Goal: Information Seeking & Learning: Learn about a topic

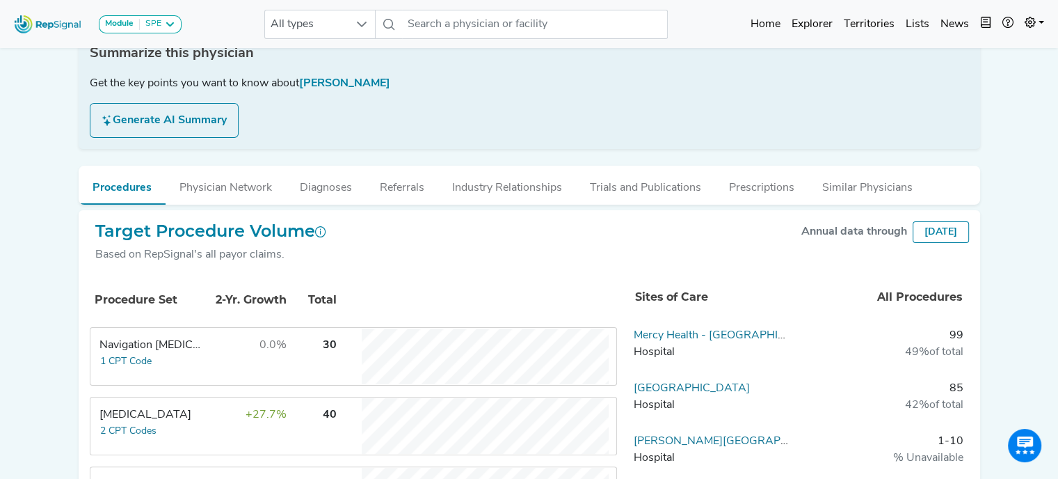
scroll to position [243, 0]
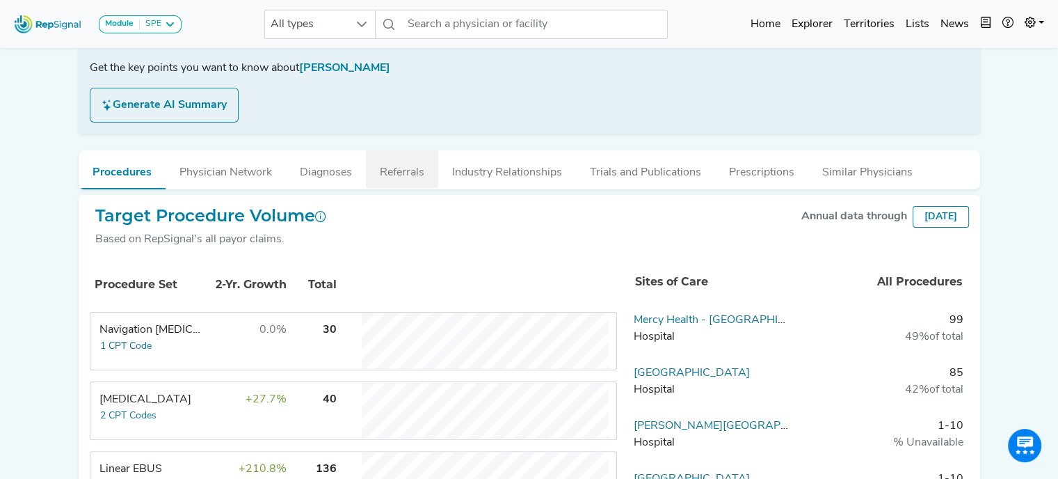
click at [418, 163] on button "Referrals" at bounding box center [402, 169] width 72 height 38
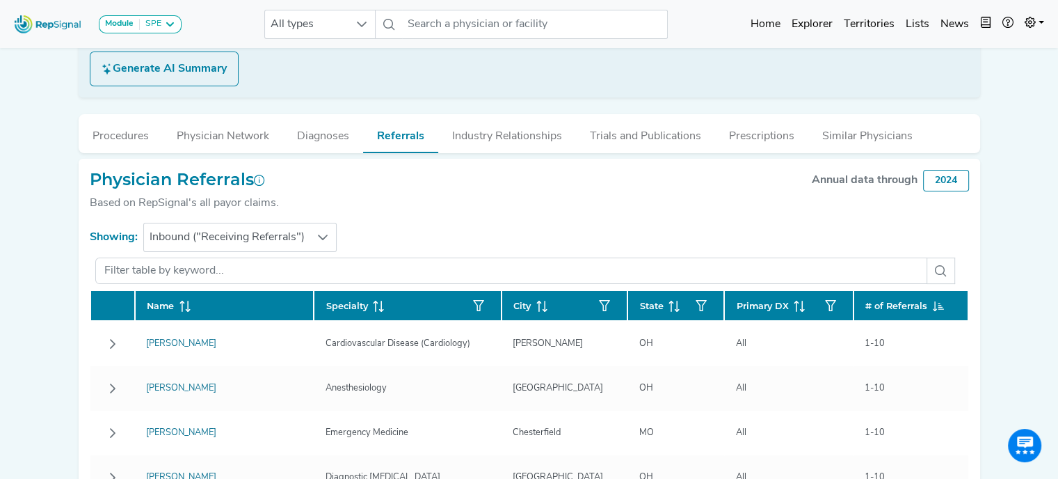
scroll to position [275, 0]
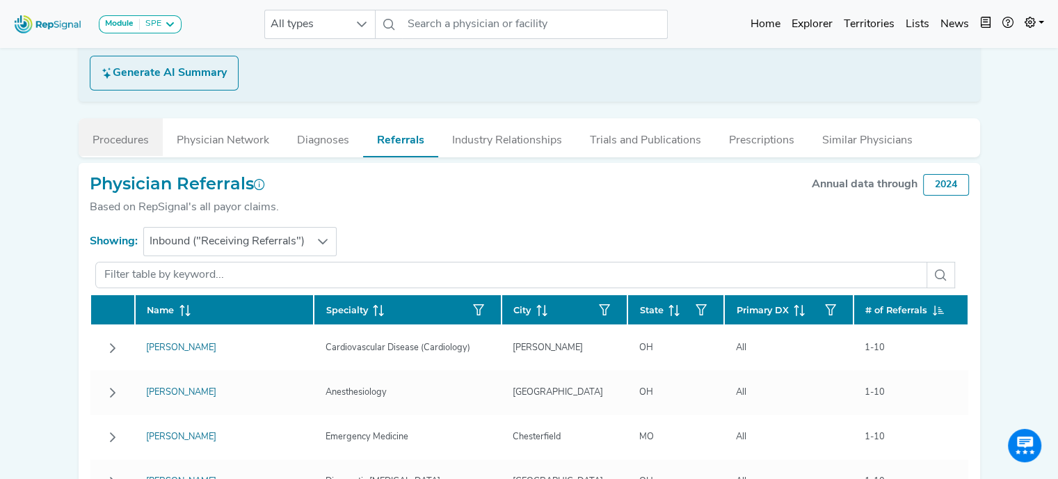
click at [134, 141] on button "Procedures" at bounding box center [121, 137] width 84 height 38
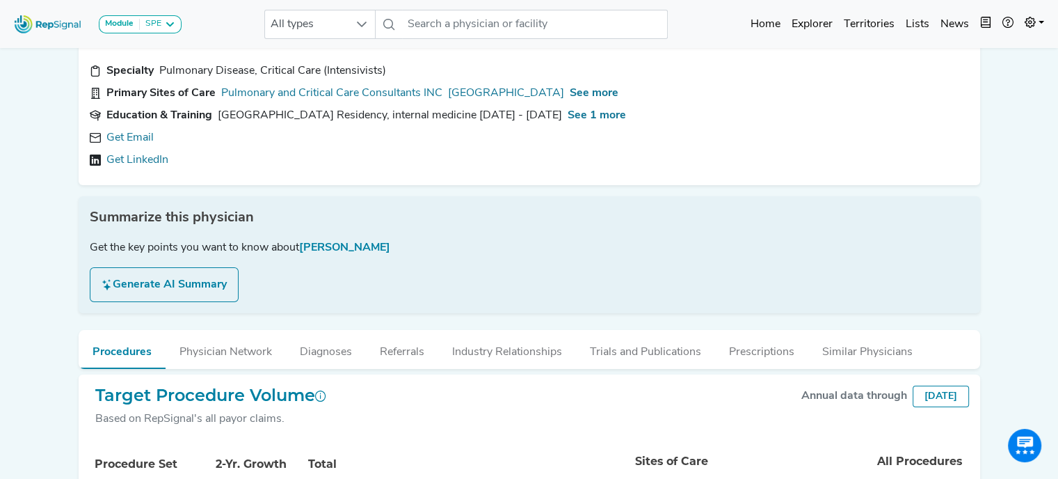
scroll to position [0, 0]
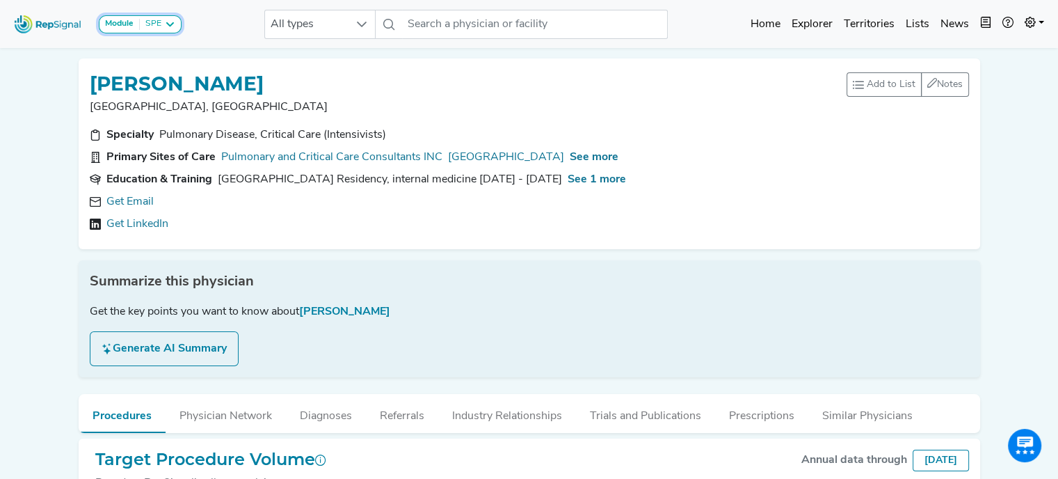
click at [168, 24] on icon at bounding box center [169, 24] width 11 height 11
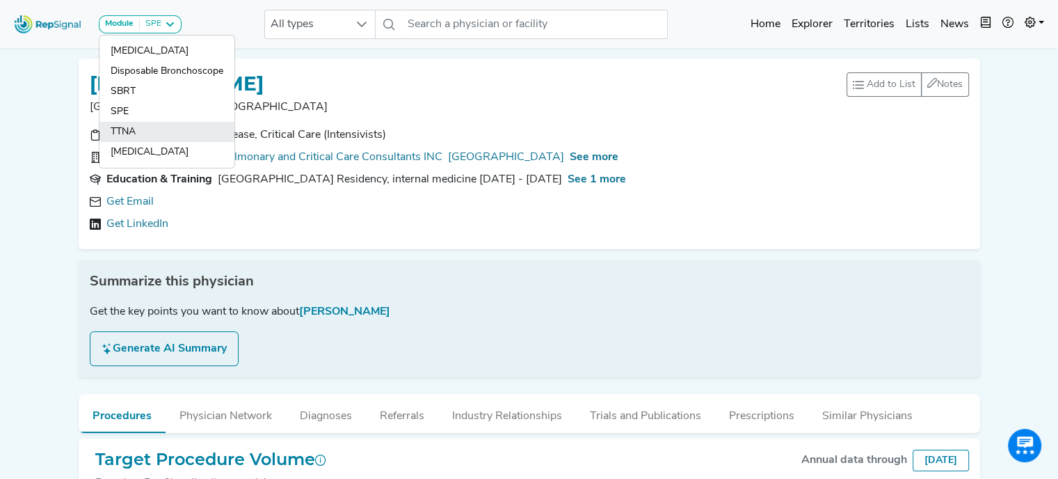
click at [144, 142] on link "TTNA" at bounding box center [166, 152] width 135 height 20
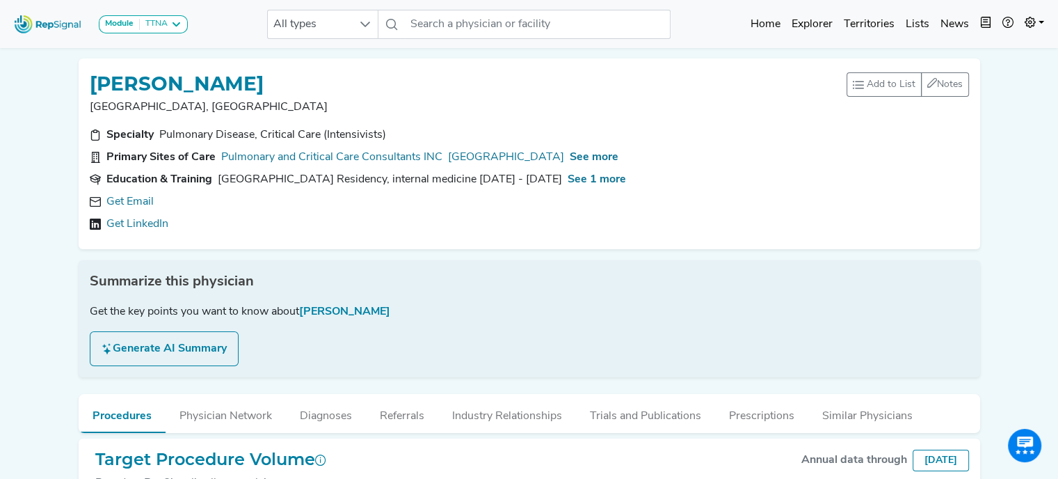
click at [78, 22] on img at bounding box center [47, 24] width 79 height 30
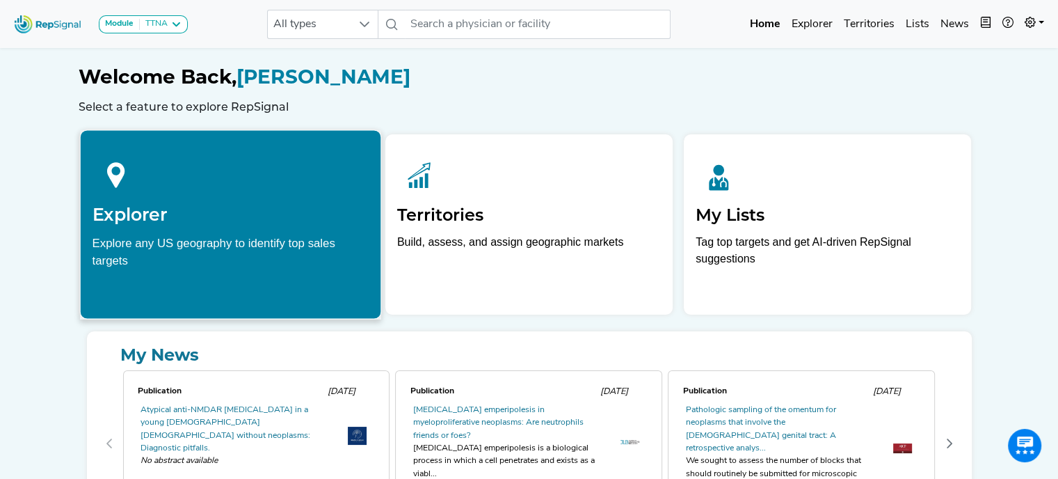
click at [292, 230] on div "Explorer Explore any US geography to identify top sales targets" at bounding box center [230, 209] width 301 height 159
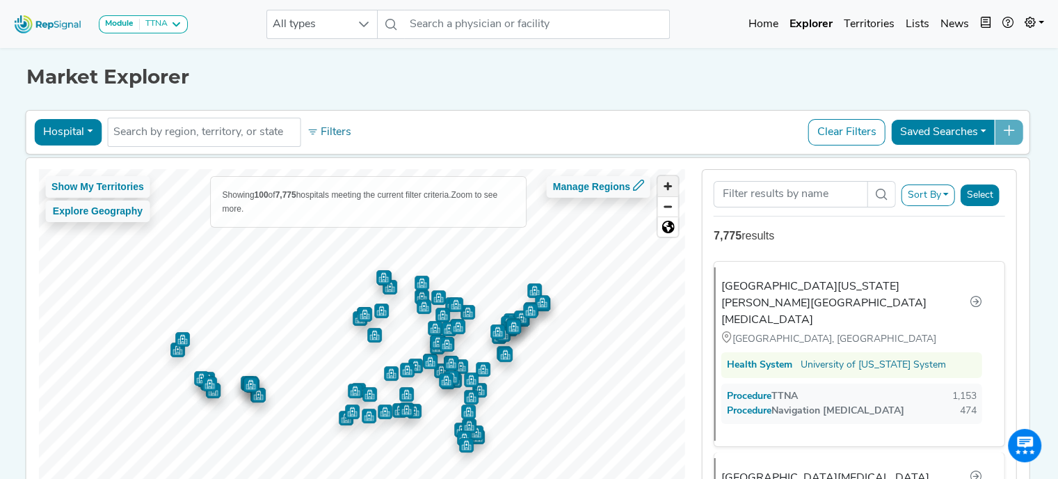
click at [671, 186] on span "Zoom in" at bounding box center [668, 186] width 20 height 20
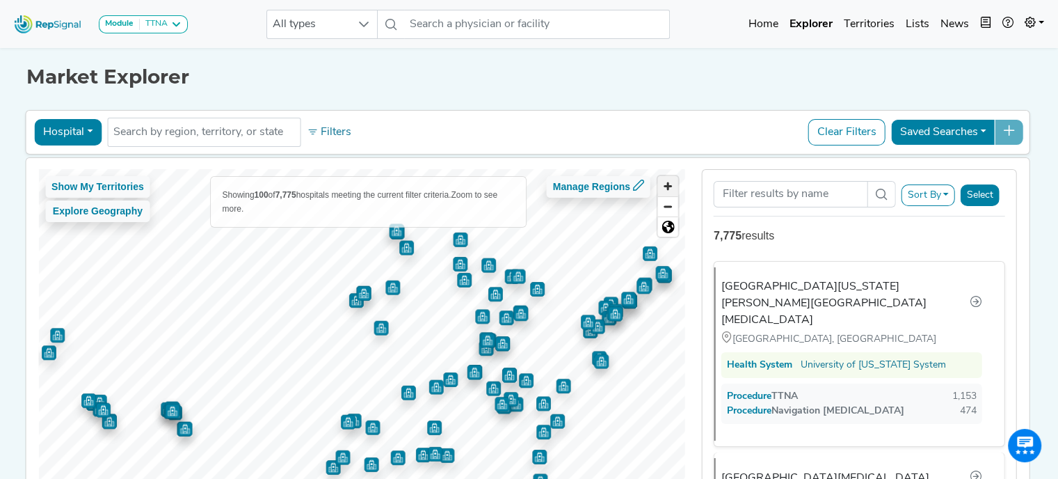
click at [671, 186] on span "Zoom in" at bounding box center [668, 186] width 20 height 20
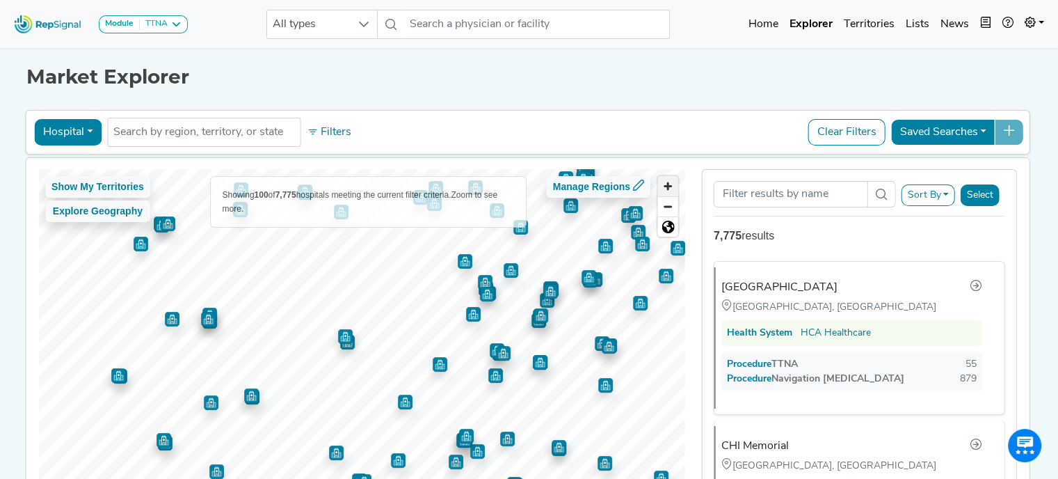
click at [664, 190] on span "Zoom in" at bounding box center [668, 186] width 20 height 20
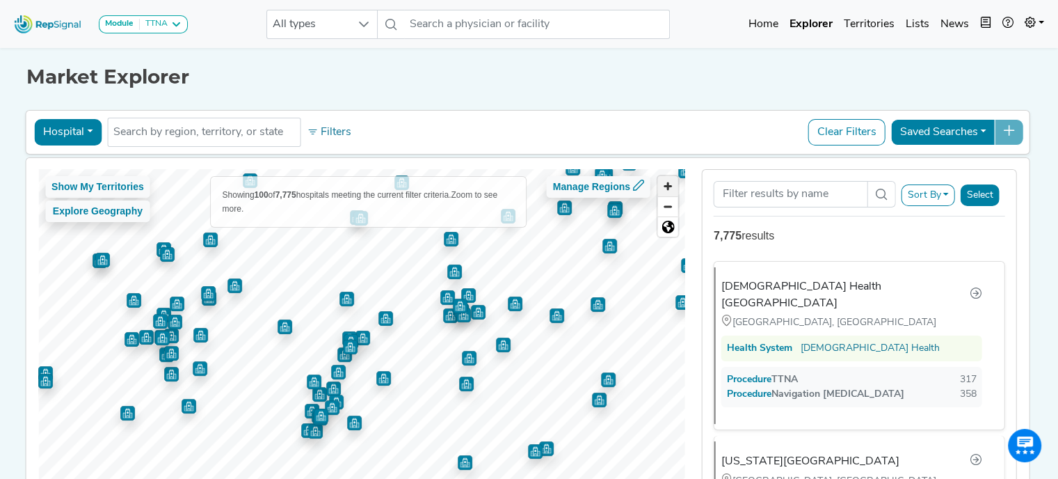
click at [667, 188] on span "Zoom in" at bounding box center [668, 186] width 20 height 20
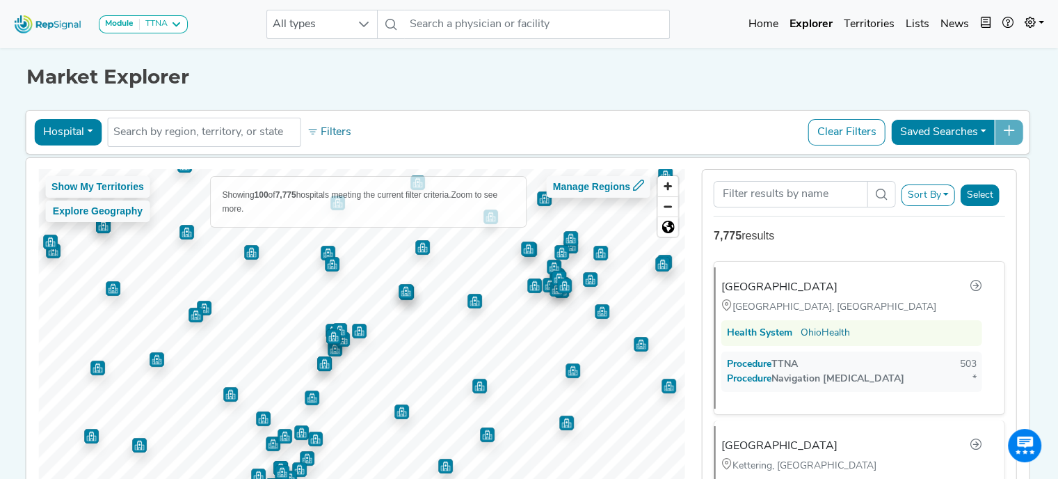
click at [326, 249] on img "Map marker" at bounding box center [328, 253] width 15 height 15
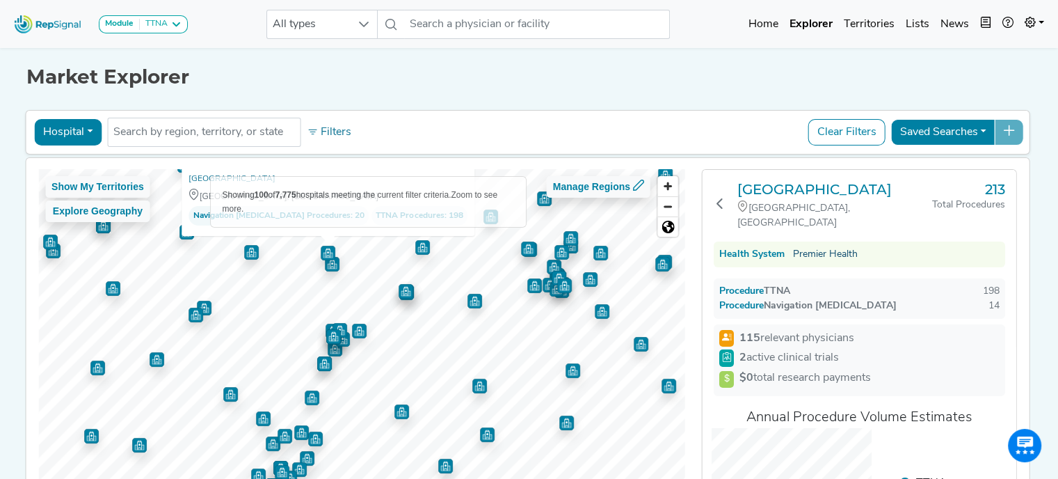
click at [838, 253] on link "Premier Health" at bounding box center [825, 254] width 65 height 15
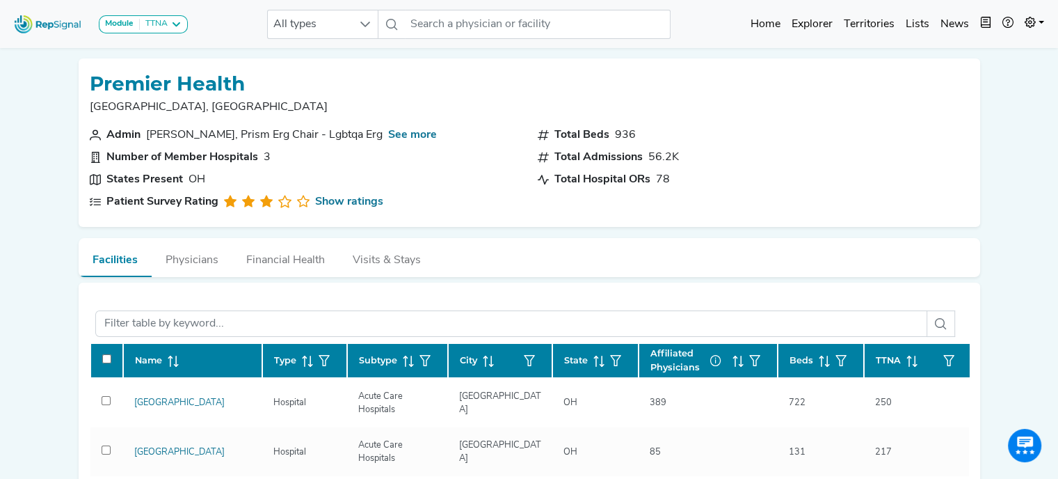
scroll to position [49, 0]
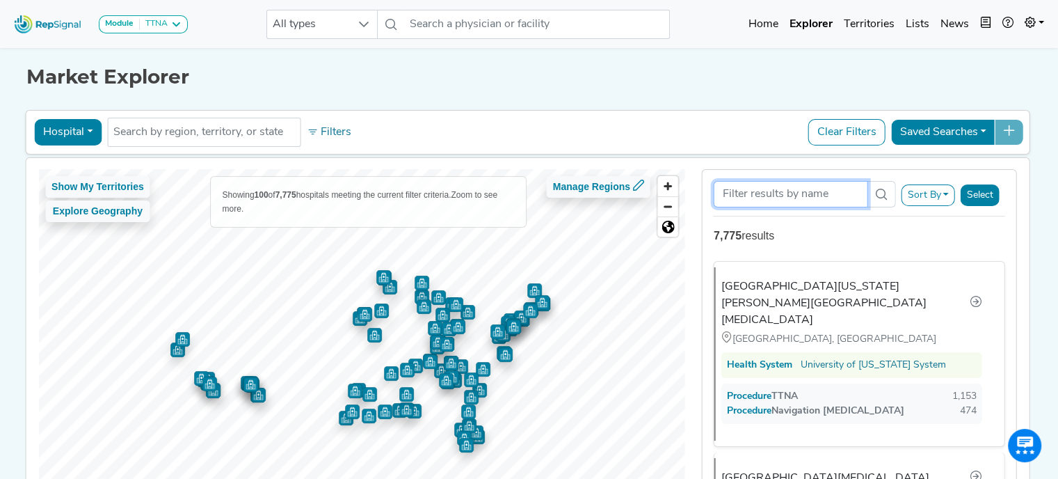
click at [834, 187] on input "Search Term" at bounding box center [791, 194] width 154 height 26
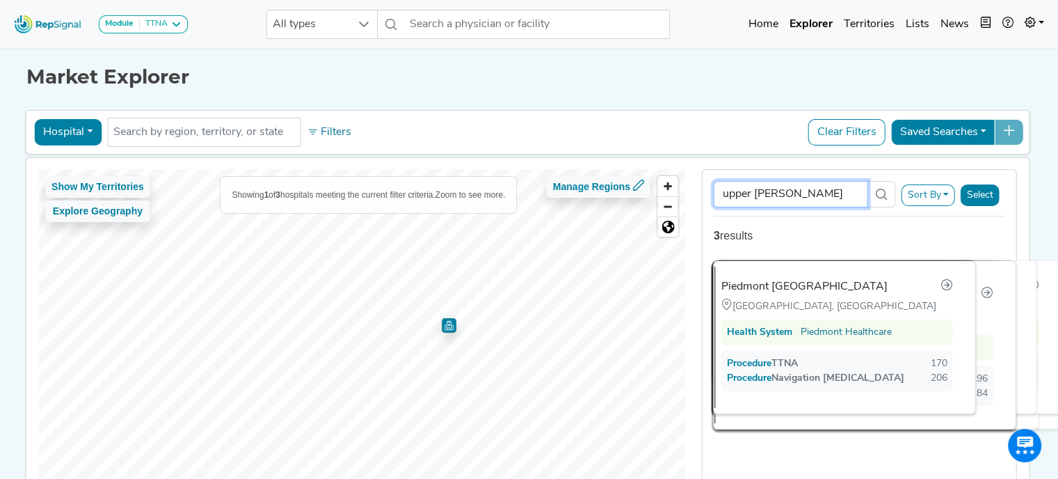
type input "[GEOGRAPHIC_DATA]"
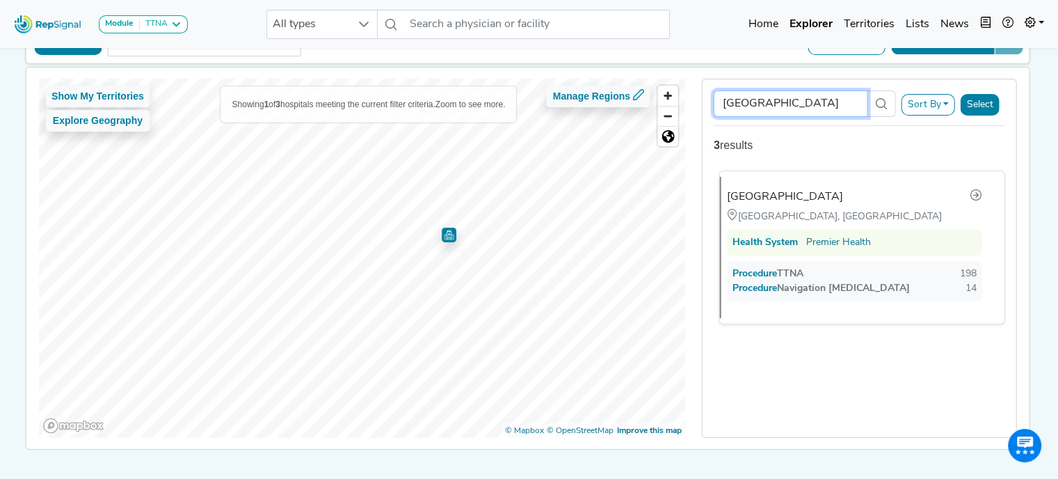
scroll to position [90, 0]
click at [442, 236] on img "Map marker" at bounding box center [449, 235] width 15 height 15
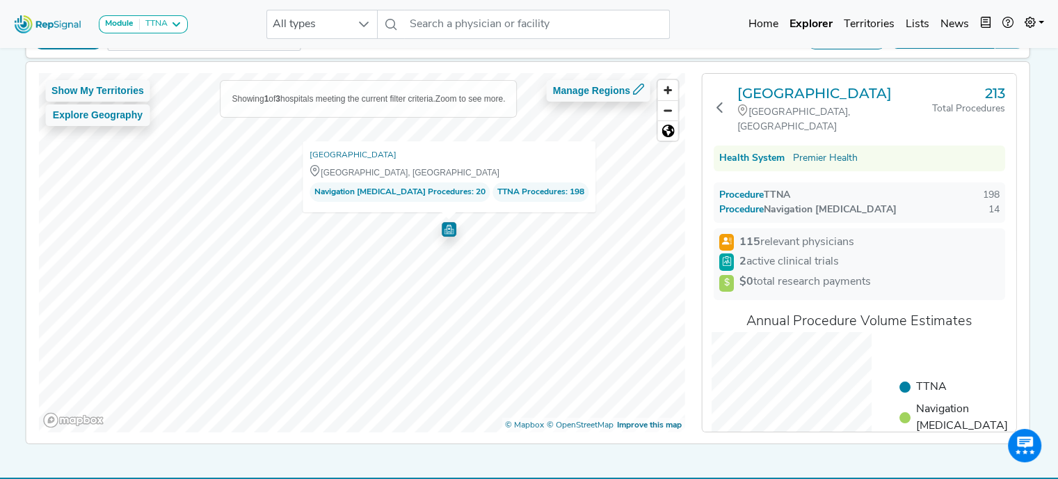
scroll to position [103, 0]
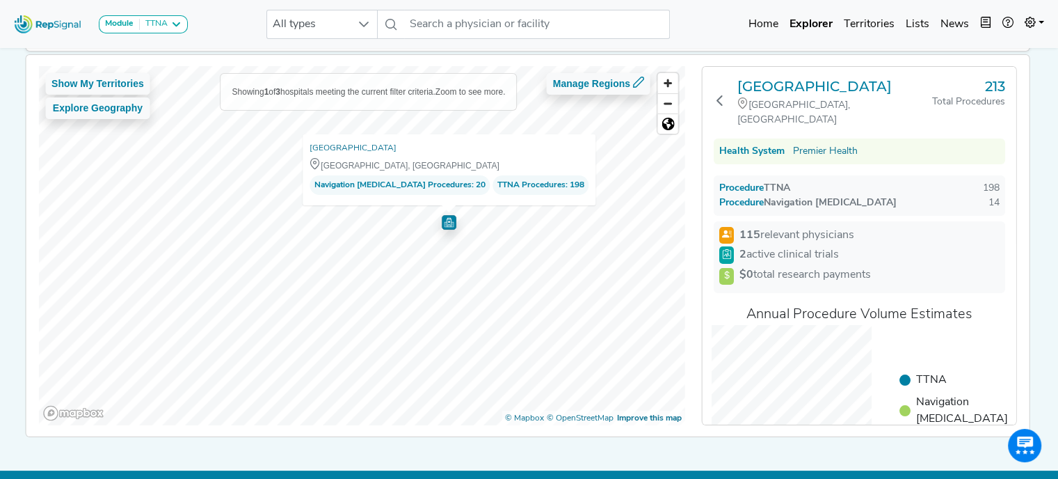
click at [730, 239] on span at bounding box center [726, 235] width 15 height 17
click at [746, 190] on span "Procedure" at bounding box center [748, 188] width 31 height 10
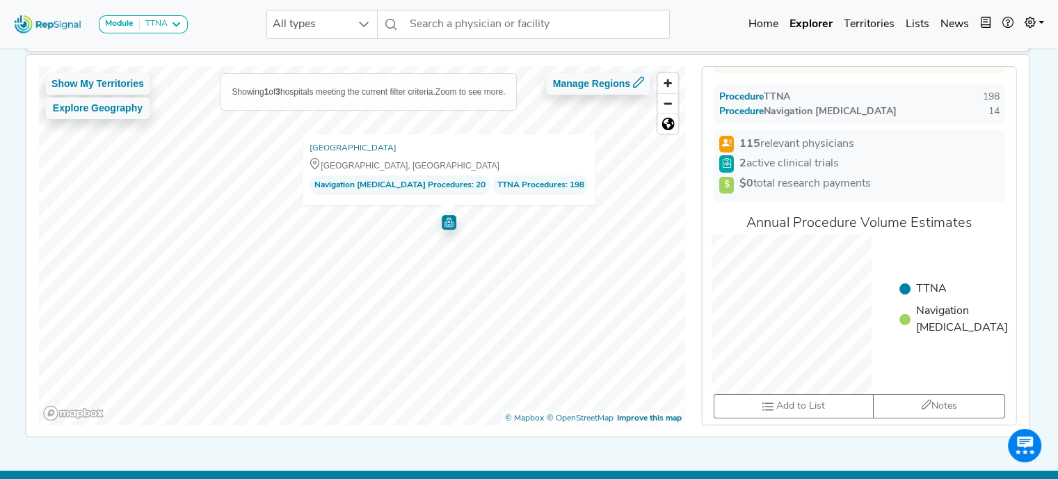
scroll to position [0, 0]
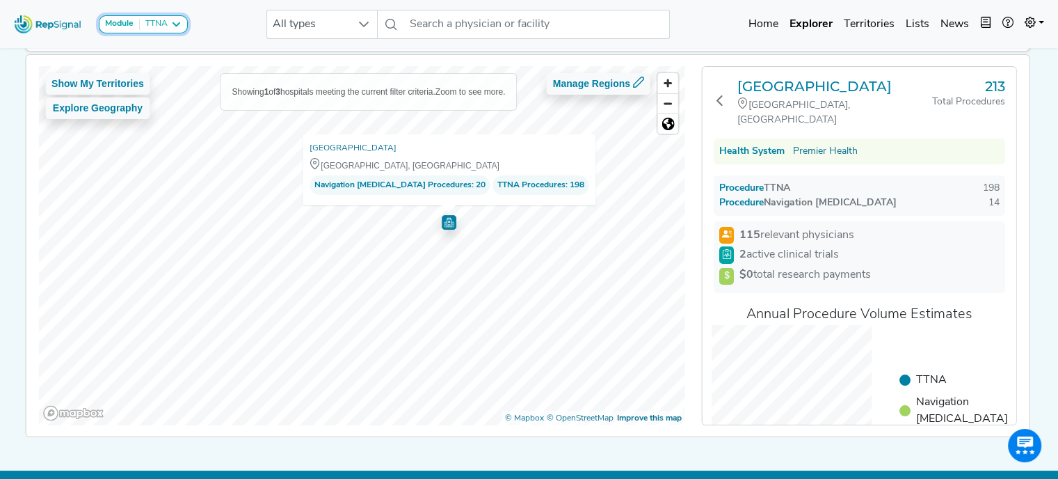
click at [152, 24] on div "TTNA" at bounding box center [154, 24] width 28 height 11
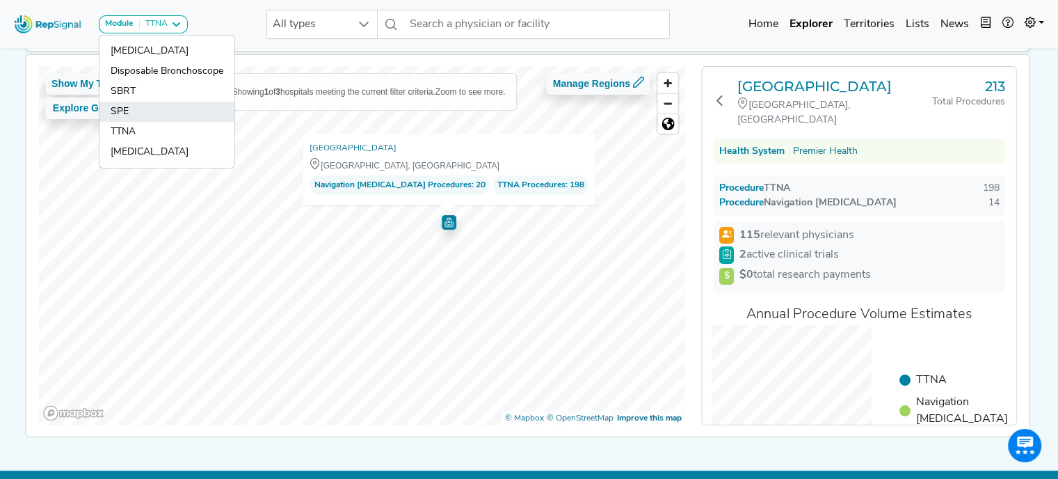
click at [150, 122] on link "SPE" at bounding box center [166, 132] width 135 height 20
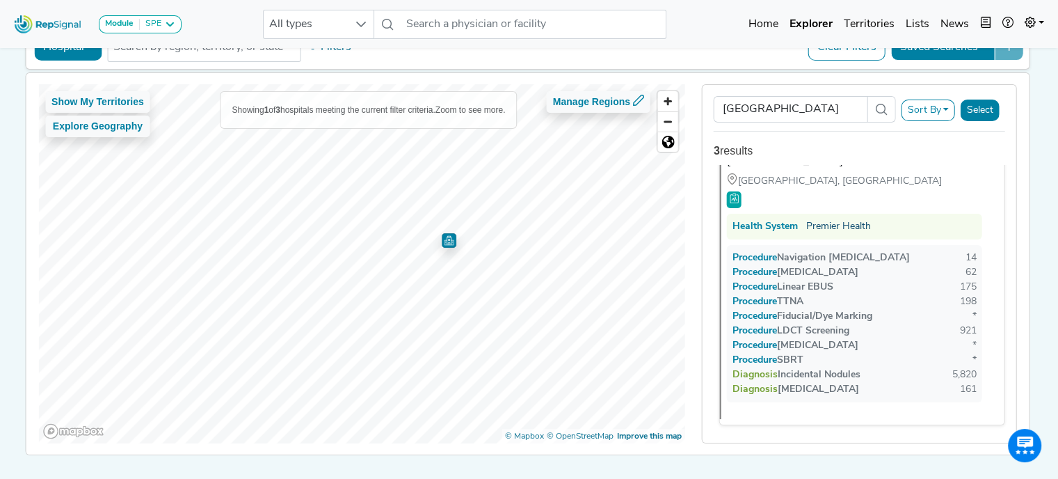
scroll to position [84, 0]
click at [774, 220] on div "Health System" at bounding box center [765, 227] width 65 height 15
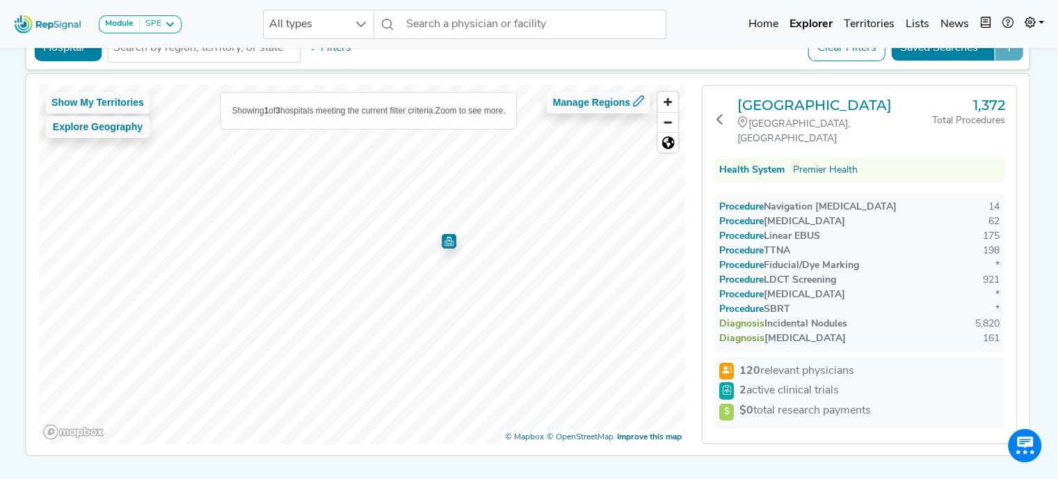
scroll to position [0, 0]
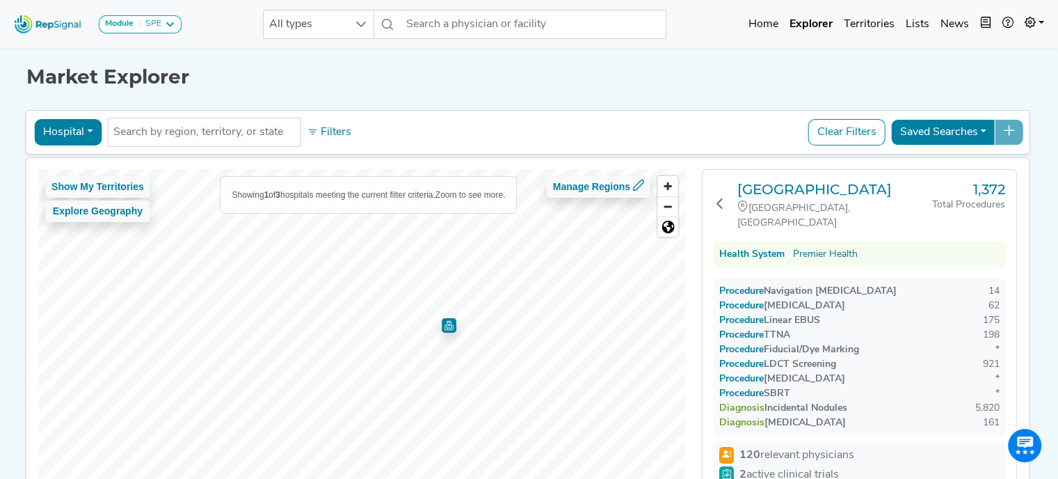
click at [70, 119] on button "Hospital" at bounding box center [67, 132] width 67 height 26
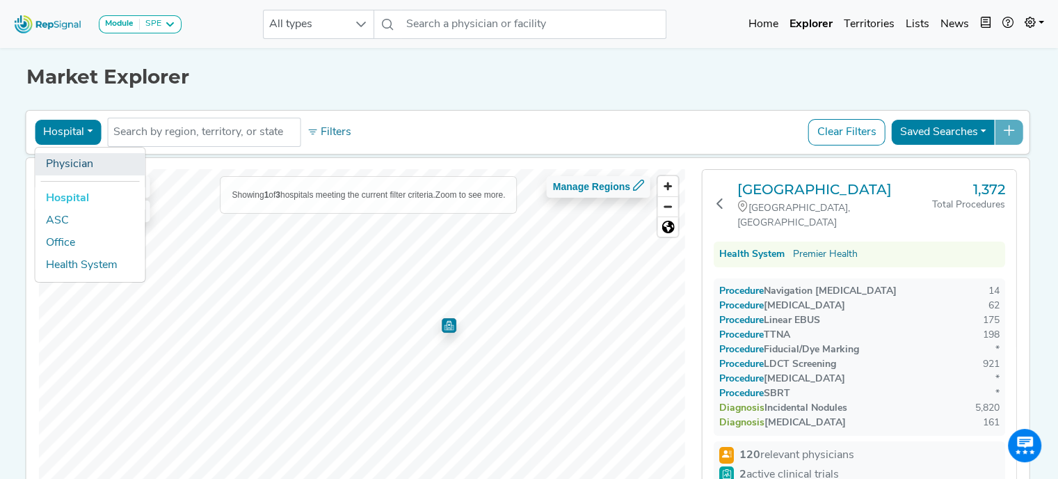
click at [75, 167] on link "Physician" at bounding box center [90, 164] width 110 height 22
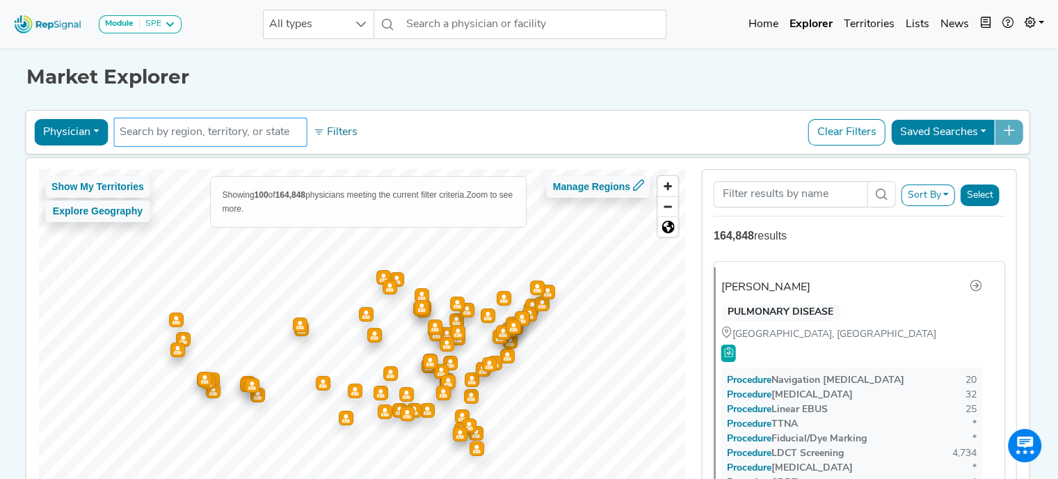
click at [230, 129] on input "text" at bounding box center [210, 132] width 181 height 17
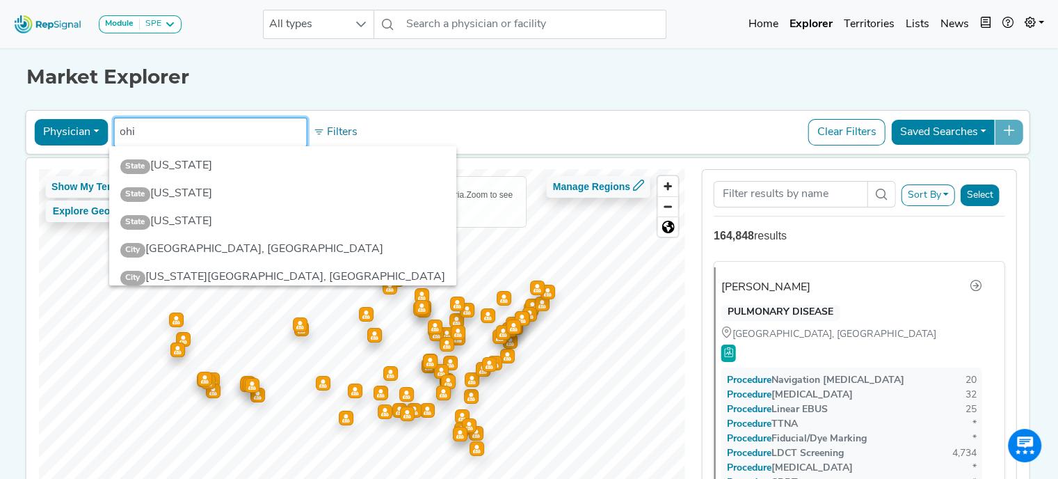
type input "[US_STATE]"
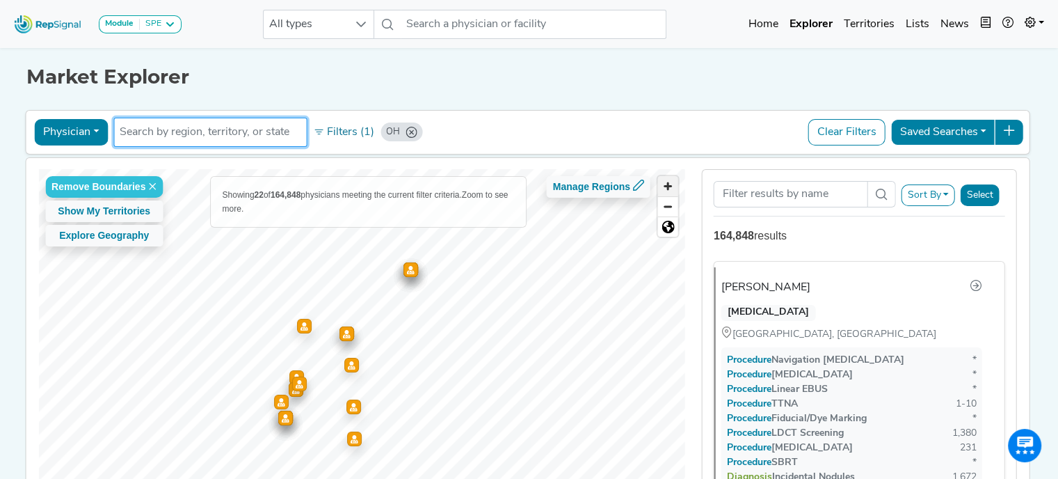
click at [670, 188] on span "Zoom in" at bounding box center [668, 186] width 20 height 20
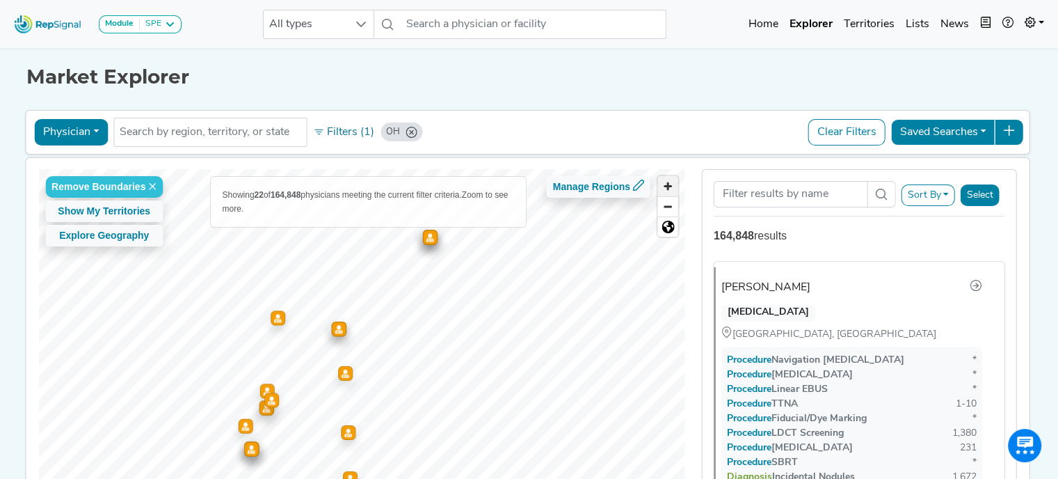
click at [670, 188] on span "Zoom in" at bounding box center [668, 186] width 20 height 20
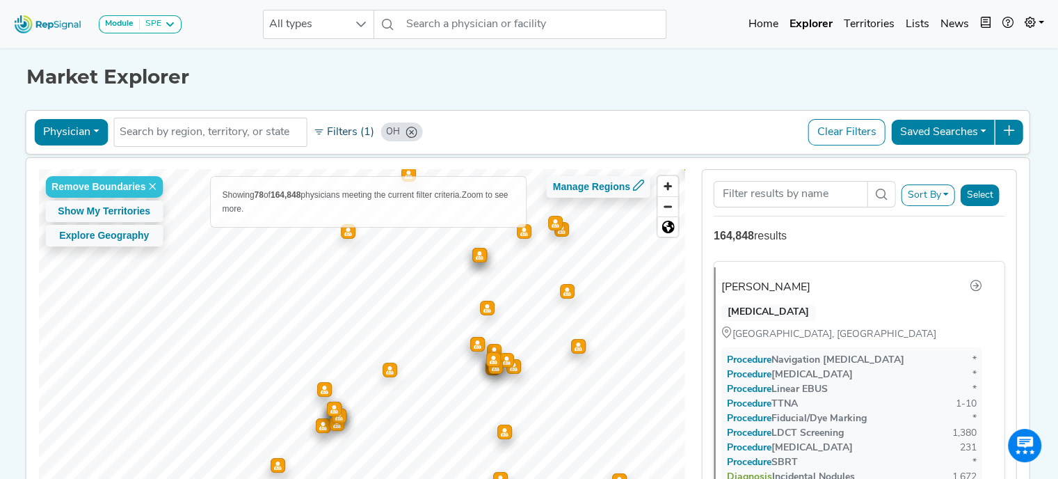
click at [348, 130] on button "Filters (1)" at bounding box center [344, 132] width 68 height 24
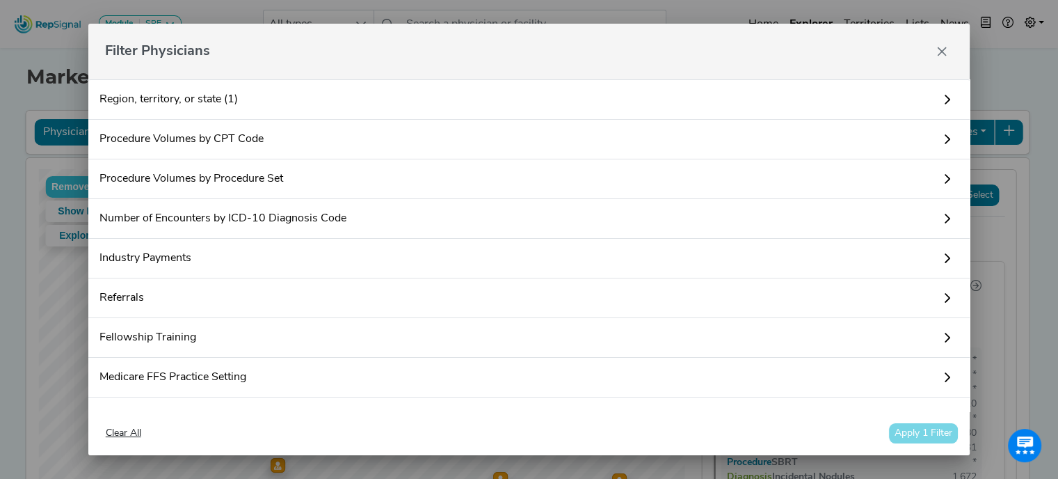
click at [431, 143] on link "Procedure Volumes by CPT Code" at bounding box center [529, 140] width 882 height 40
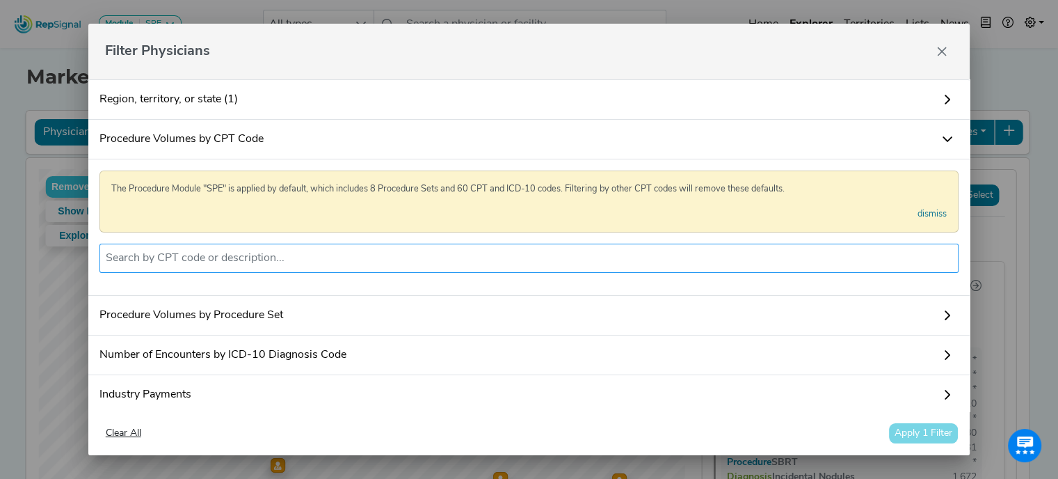
click at [438, 254] on input "text" at bounding box center [529, 258] width 847 height 17
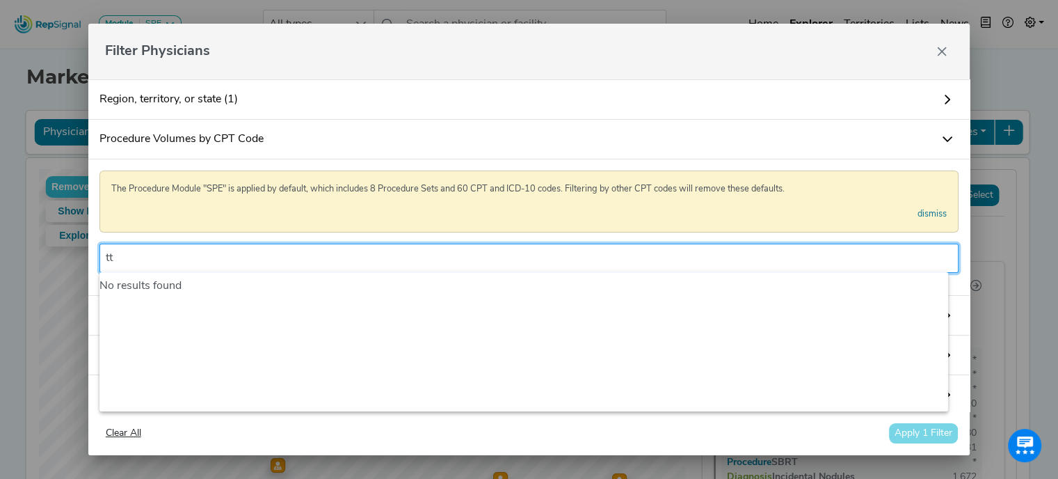
type input "t"
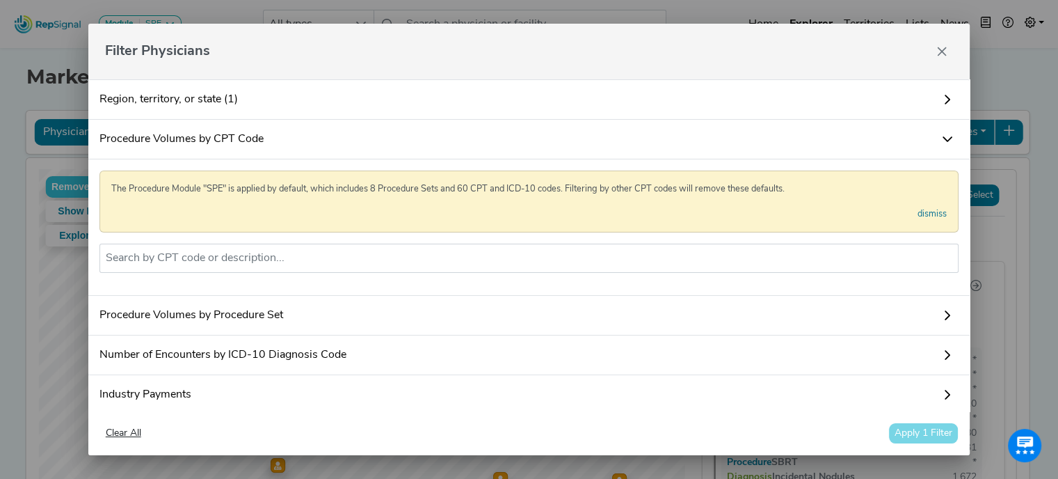
click at [351, 315] on link "Procedure Volumes by Procedure Set" at bounding box center [529, 316] width 882 height 40
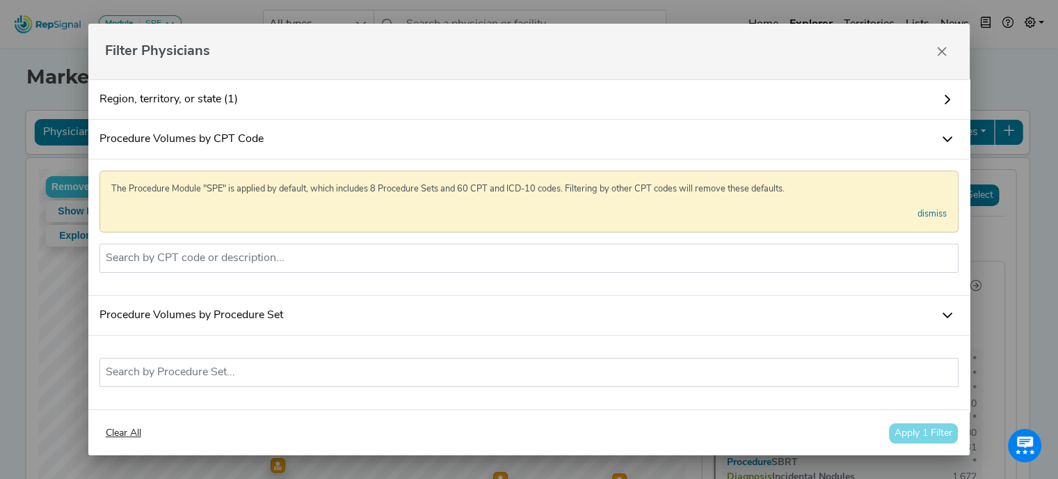
scroll to position [79, 0]
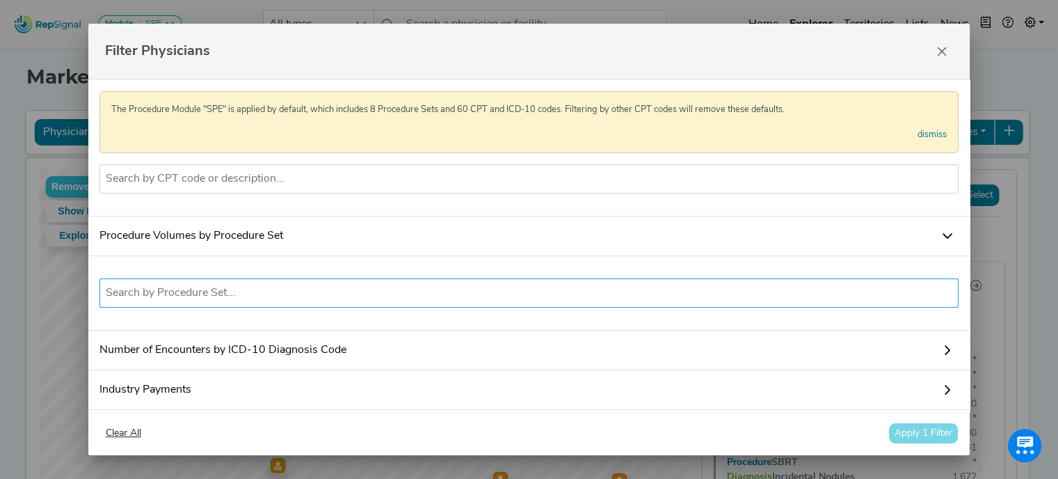
click at [366, 301] on input "text" at bounding box center [529, 293] width 847 height 17
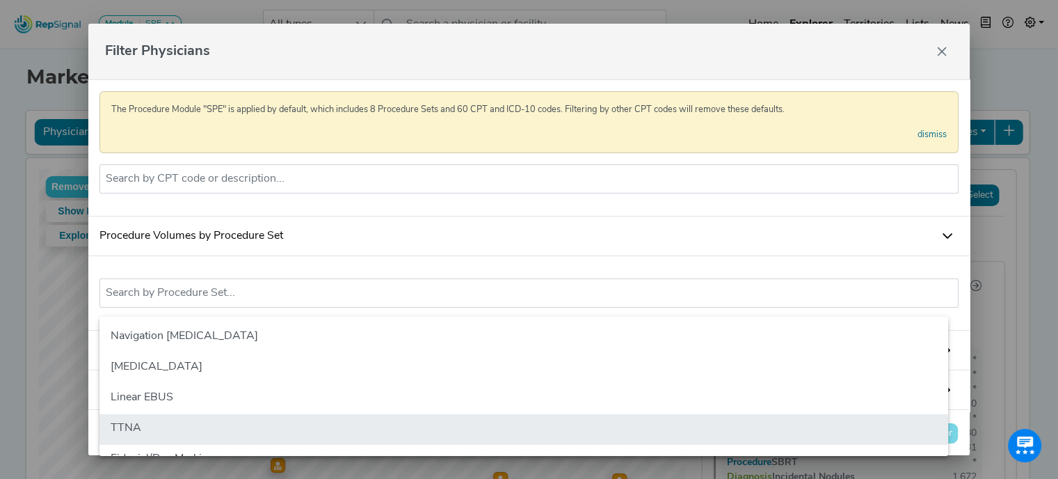
click at [184, 422] on li "TTNA" at bounding box center [523, 429] width 849 height 31
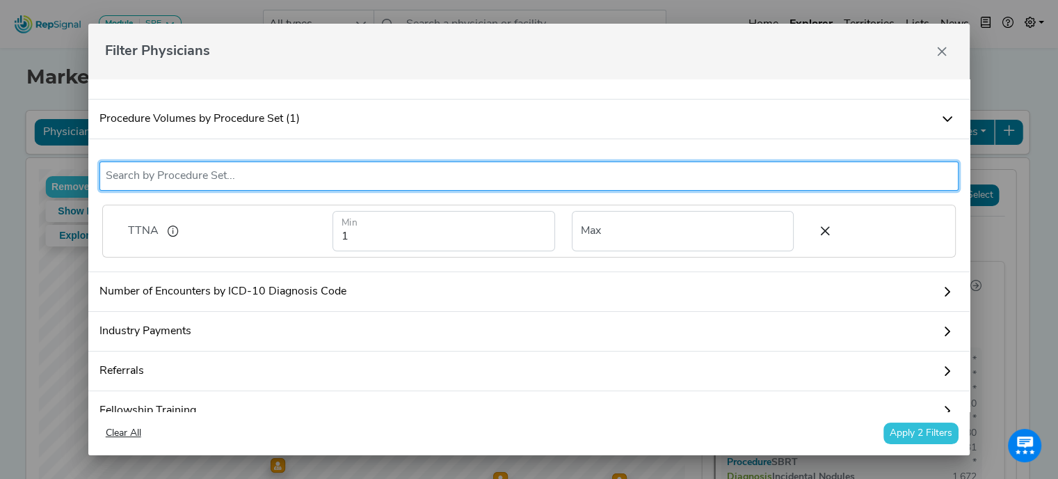
scroll to position [196, 0]
click at [657, 246] on input "number" at bounding box center [683, 231] width 222 height 40
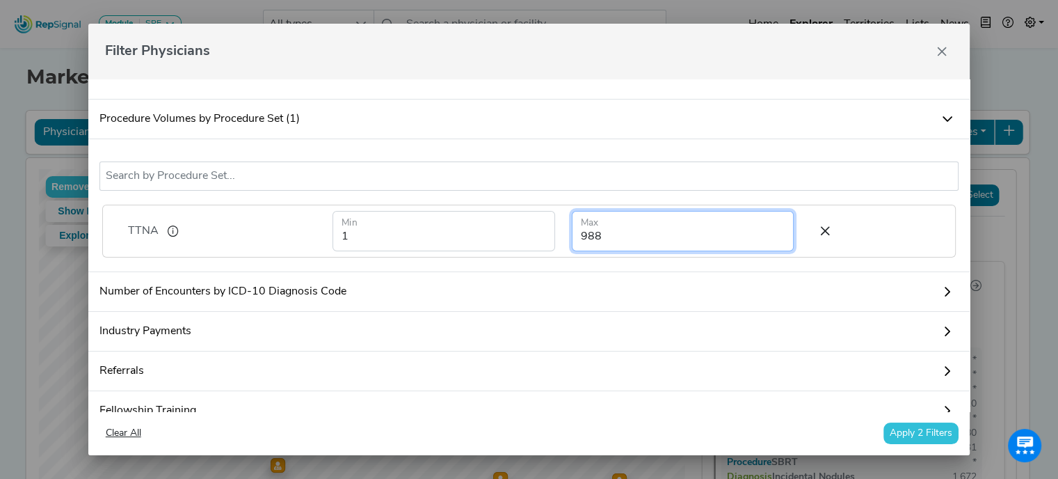
type input "988"
click at [915, 430] on button "Apply 2 Filters" at bounding box center [920, 433] width 75 height 22
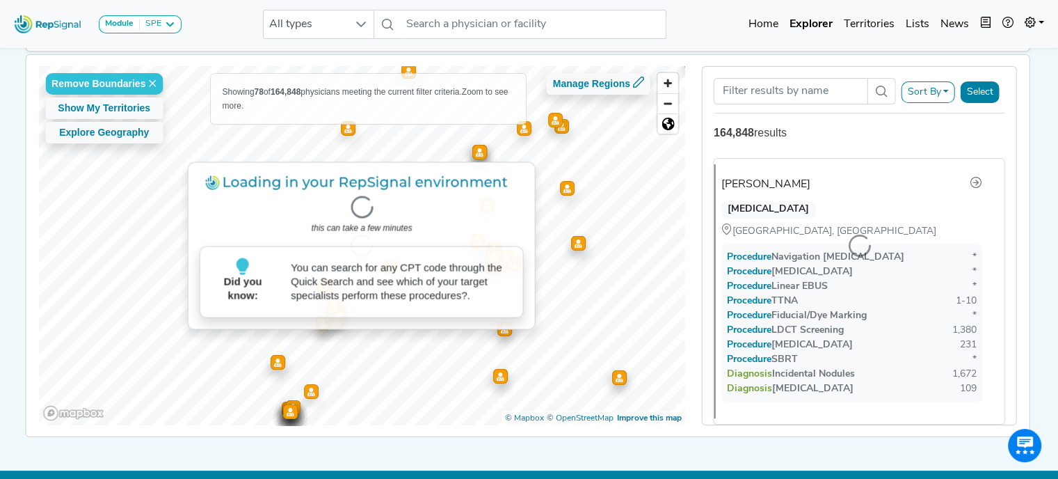
scroll to position [97, 0]
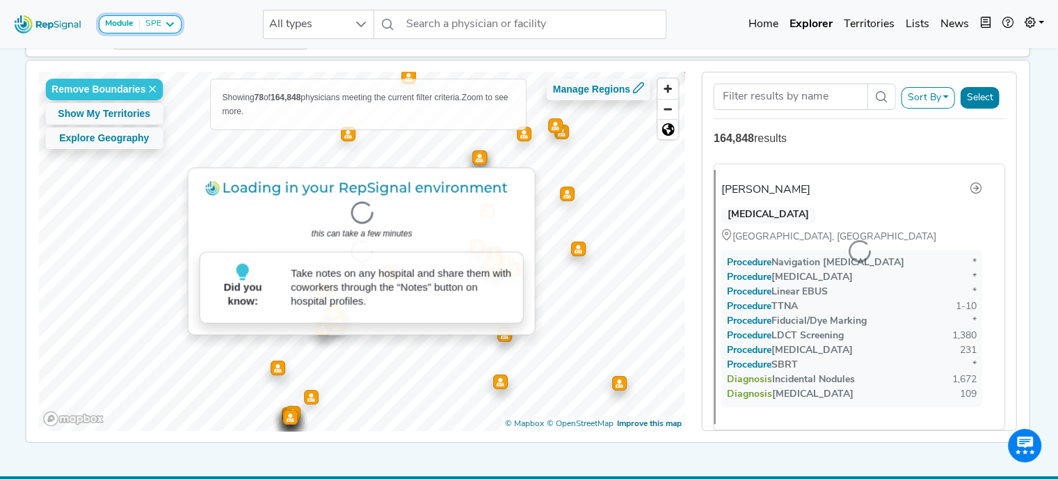
click at [161, 22] on div "Module SPE" at bounding box center [140, 24] width 70 height 11
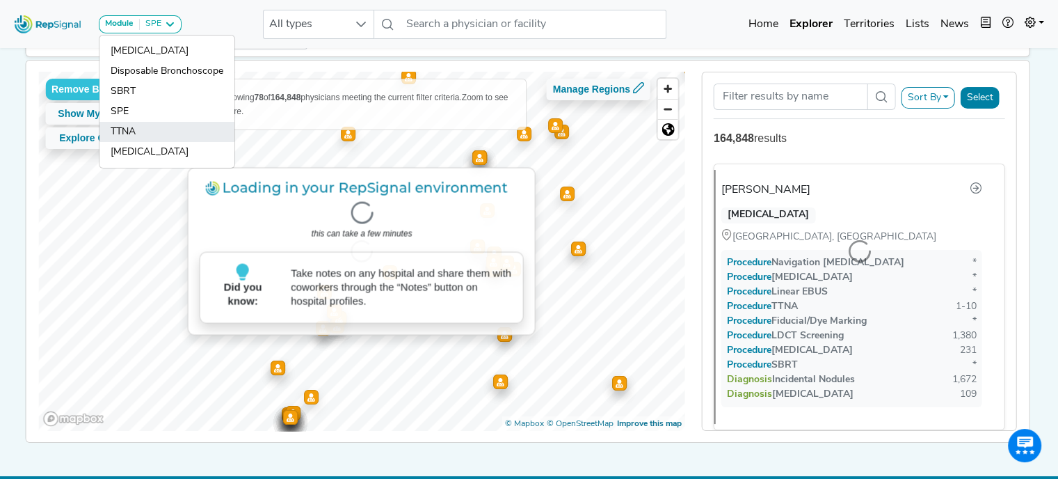
click at [131, 142] on link "TTNA" at bounding box center [166, 152] width 135 height 20
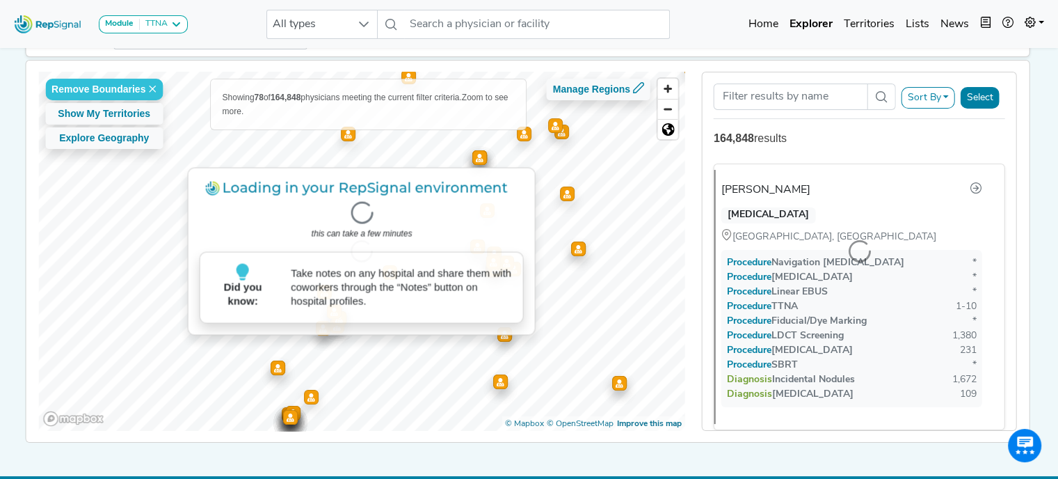
scroll to position [17, 0]
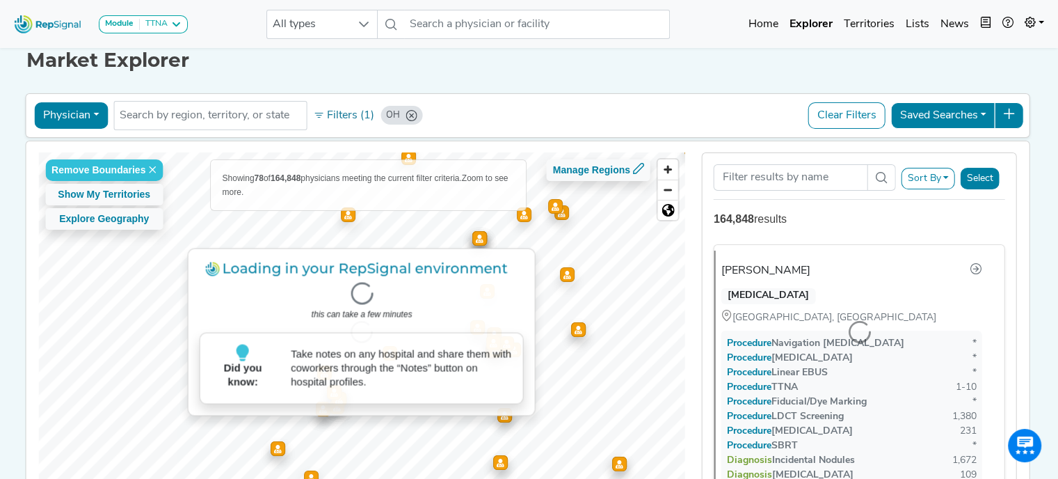
click at [131, 124] on input "text" at bounding box center [210, 115] width 181 height 17
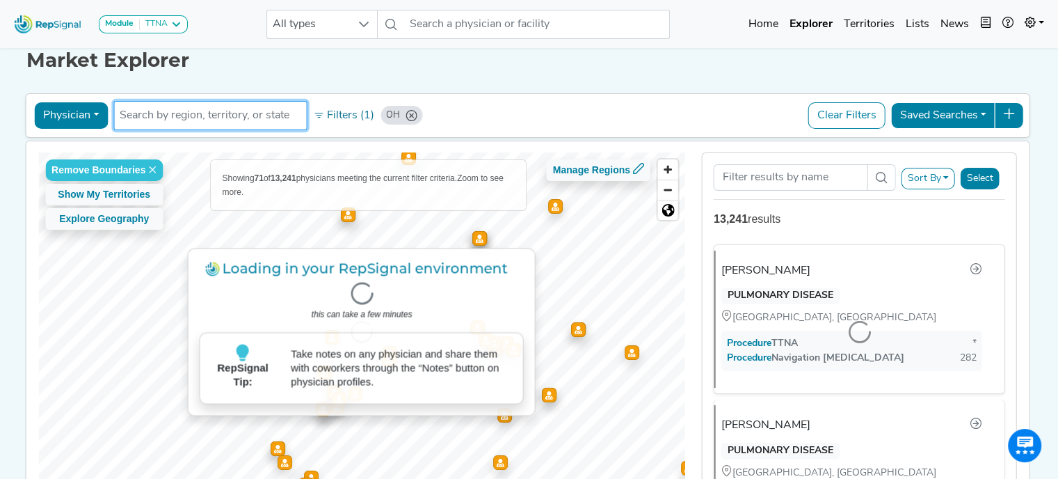
scroll to position [0, 0]
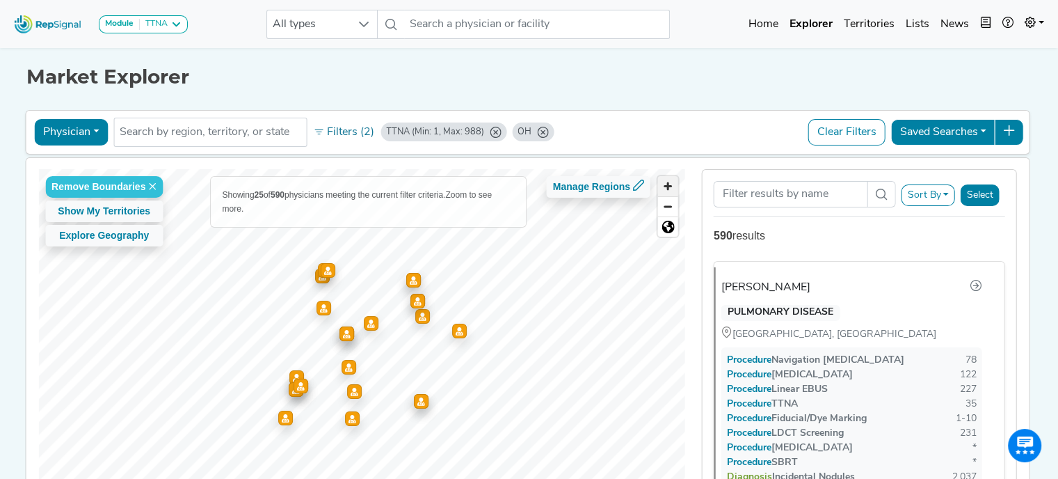
click at [667, 191] on span "Zoom in" at bounding box center [668, 186] width 20 height 20
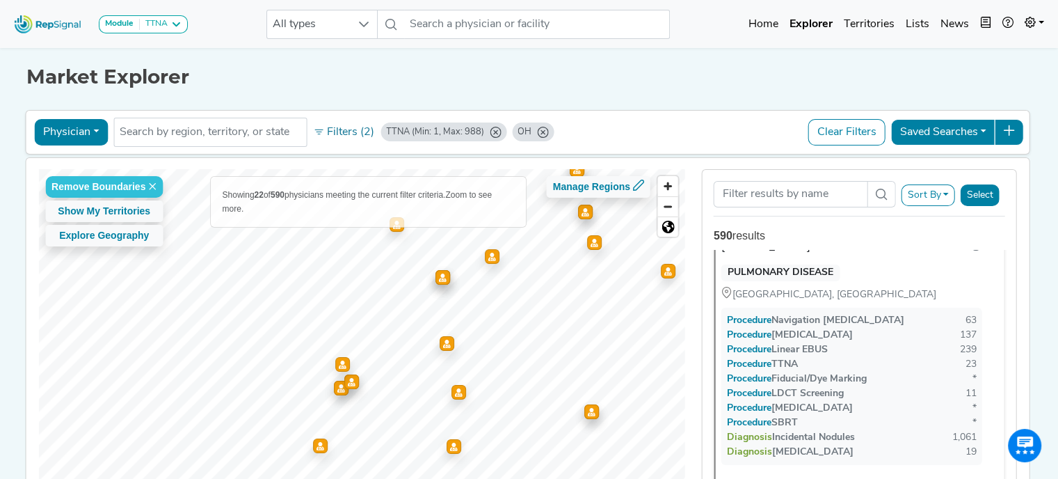
scroll to position [313, 0]
click at [170, 28] on div "Module TTNA" at bounding box center [143, 24] width 77 height 11
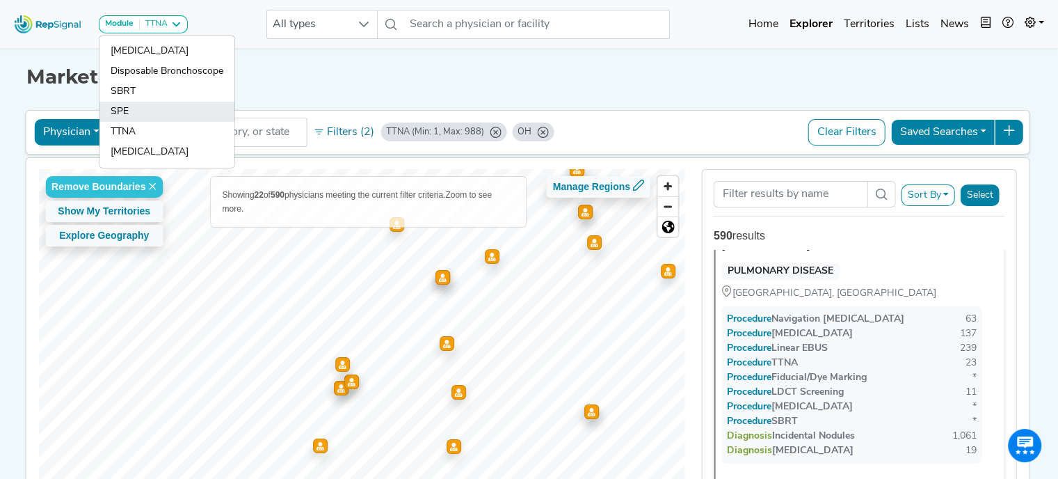
click at [162, 122] on link "SPE" at bounding box center [166, 132] width 135 height 20
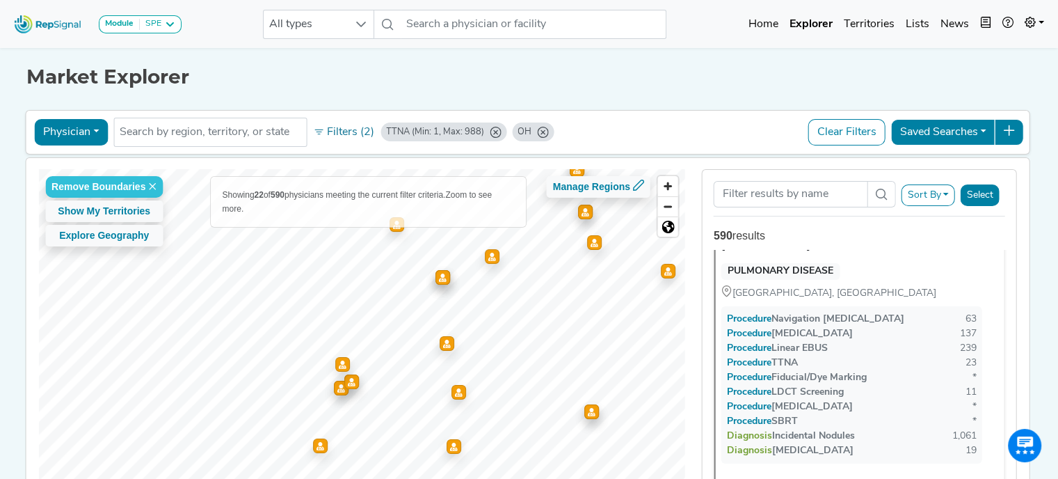
click at [91, 134] on button "Physician" at bounding box center [71, 132] width 74 height 26
click at [0, 0] on link "Hospital" at bounding box center [0, 0] width 0 height 0
